Goal: Task Accomplishment & Management: Use online tool/utility

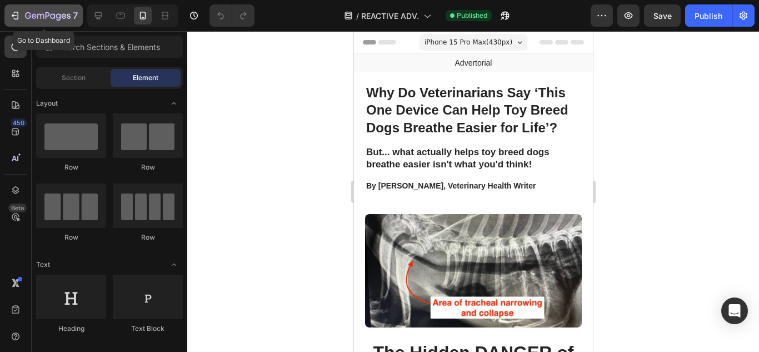
click at [11, 15] on icon "button" at bounding box center [14, 15] width 11 height 11
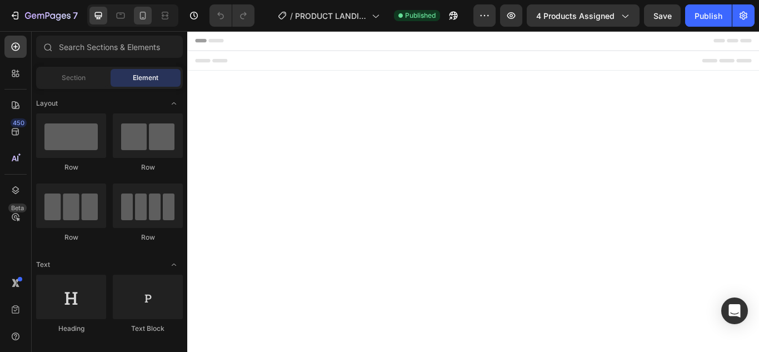
click at [146, 15] on icon at bounding box center [142, 15] width 11 height 11
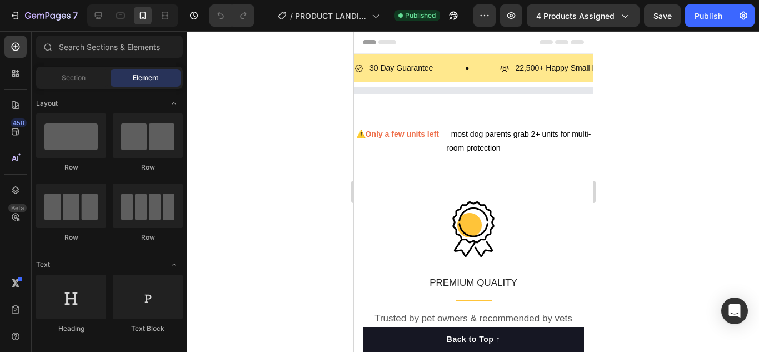
click at [146, 13] on icon at bounding box center [142, 15] width 11 height 11
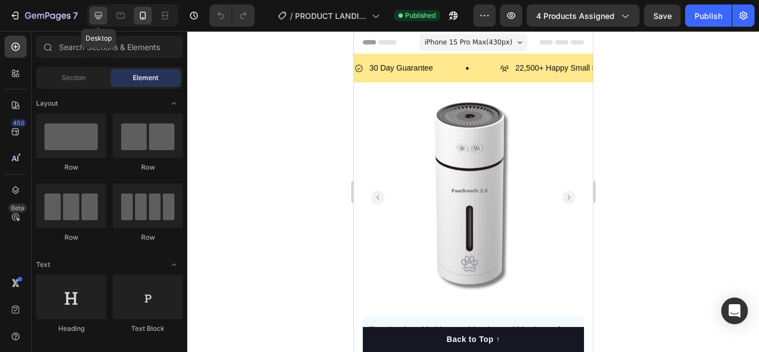
click at [98, 12] on icon at bounding box center [98, 15] width 11 height 11
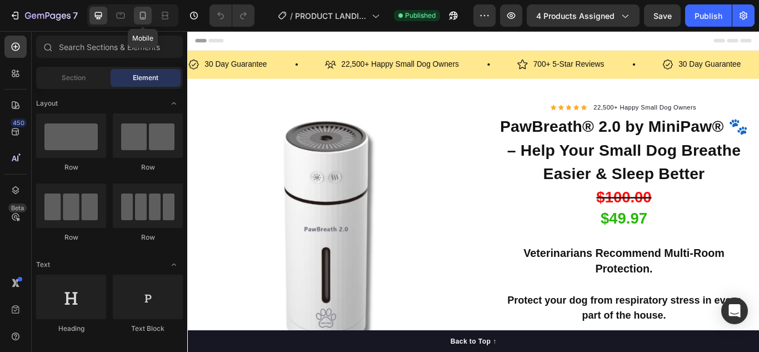
click at [149, 19] on div at bounding box center [143, 16] width 18 height 18
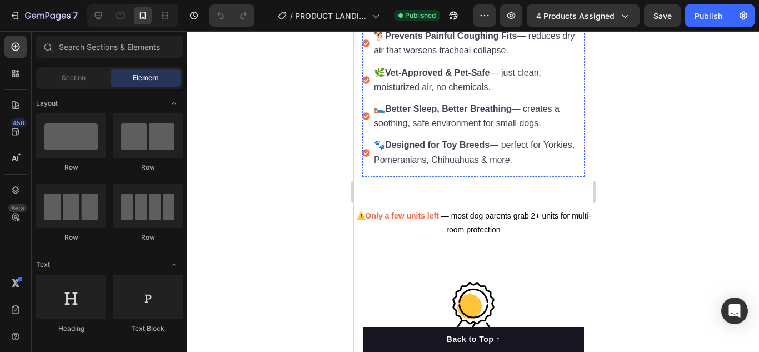
scroll to position [944, 0]
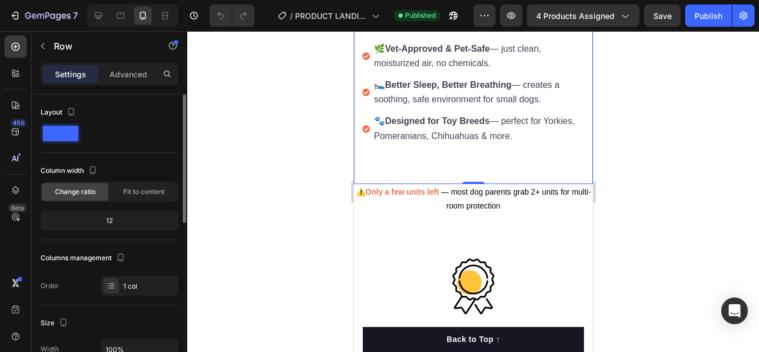
click at [169, 166] on div "Column width" at bounding box center [110, 171] width 138 height 18
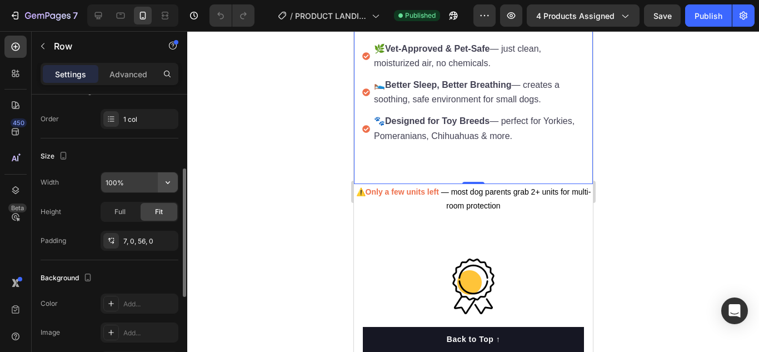
scroll to position [222, 0]
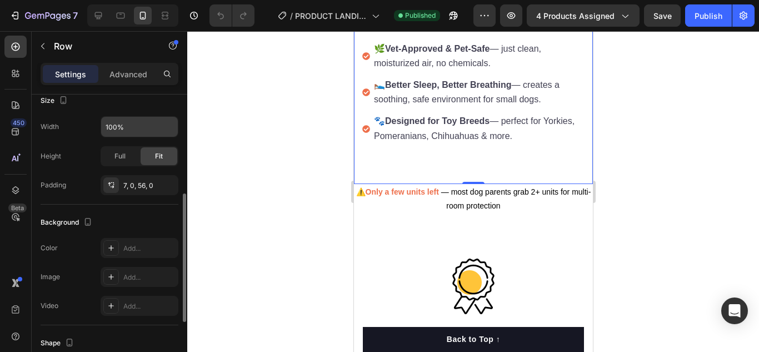
click at [150, 247] on div "Add..." at bounding box center [149, 248] width 52 height 10
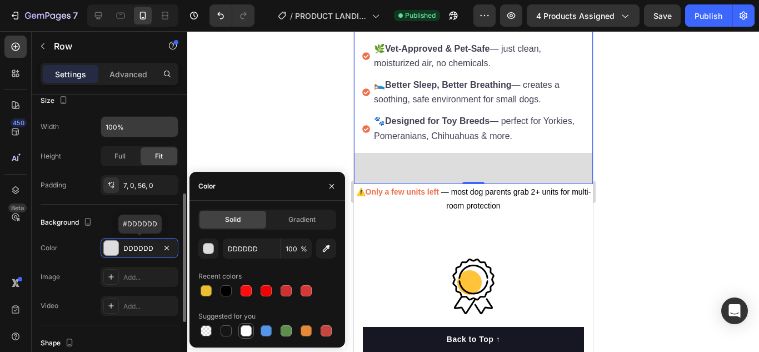
click at [246, 332] on div at bounding box center [246, 330] width 11 height 11
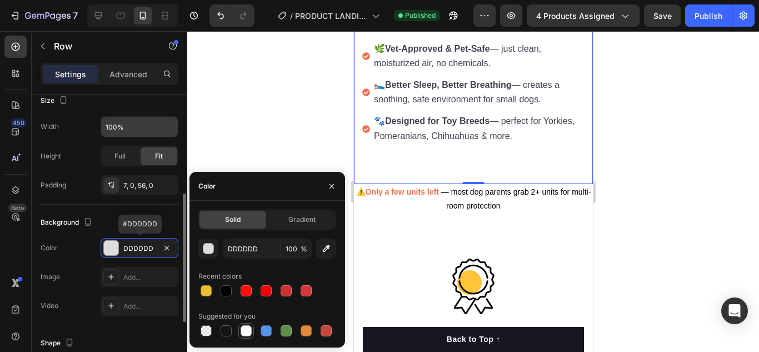
type input "FFFFFF"
click at [702, 18] on div "Publish" at bounding box center [708, 16] width 28 height 12
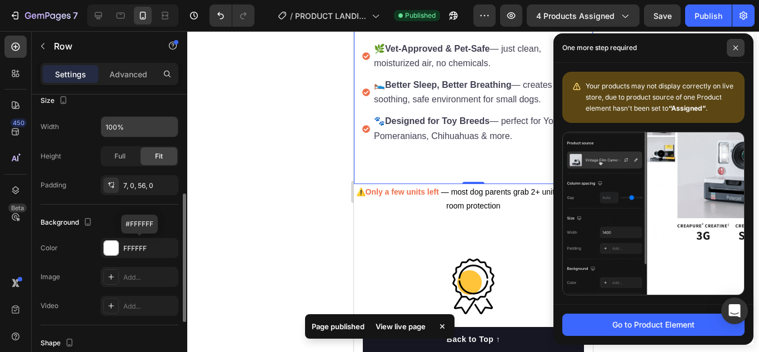
click at [737, 46] on icon at bounding box center [736, 48] width 6 height 6
